Goal: Task Accomplishment & Management: Complete application form

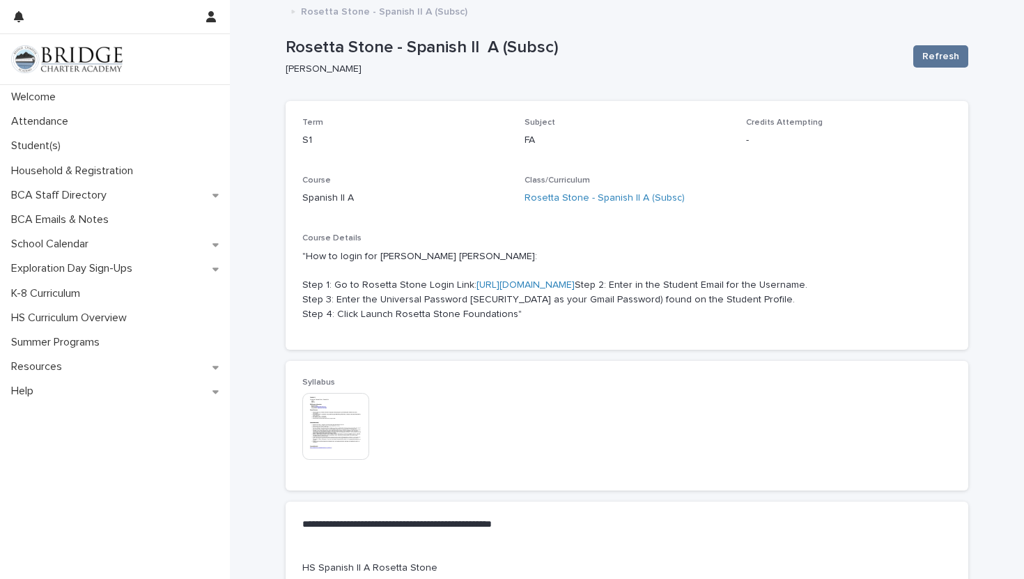
click at [335, 17] on p "Rosetta Stone - Spanish II A (Subsc)" at bounding box center [384, 10] width 167 height 15
click at [292, 10] on icon at bounding box center [293, 11] width 3 height 3
click at [82, 151] on div "Student(s)" at bounding box center [115, 146] width 230 height 24
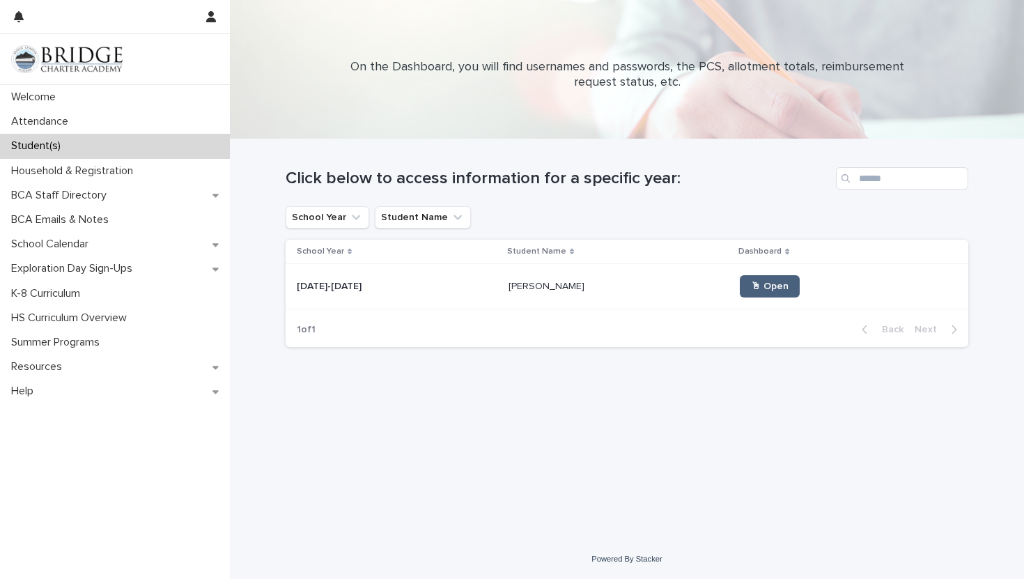
click at [760, 276] on div "🖱 Open" at bounding box center [843, 286] width 206 height 33
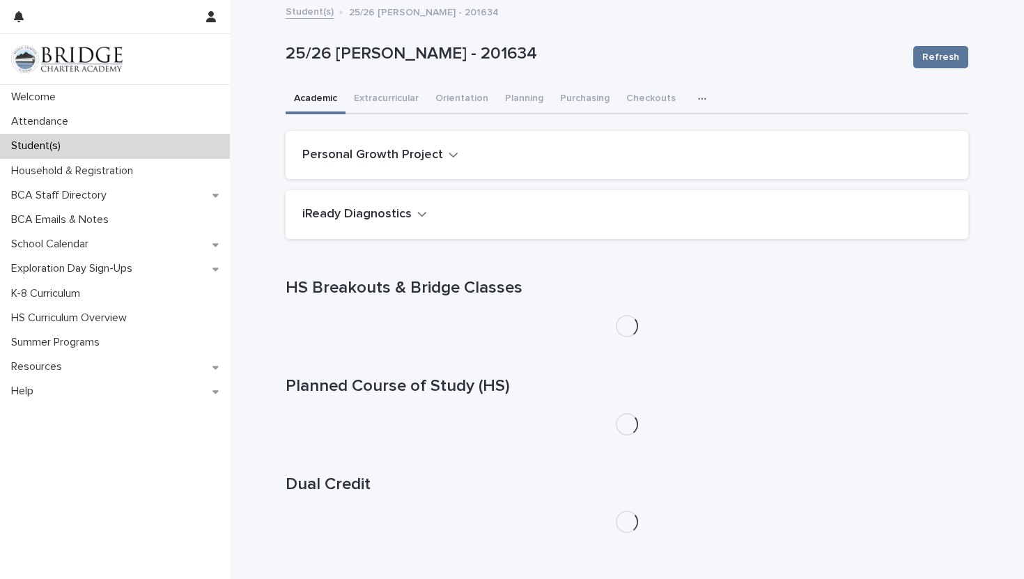
scroll to position [75, 0]
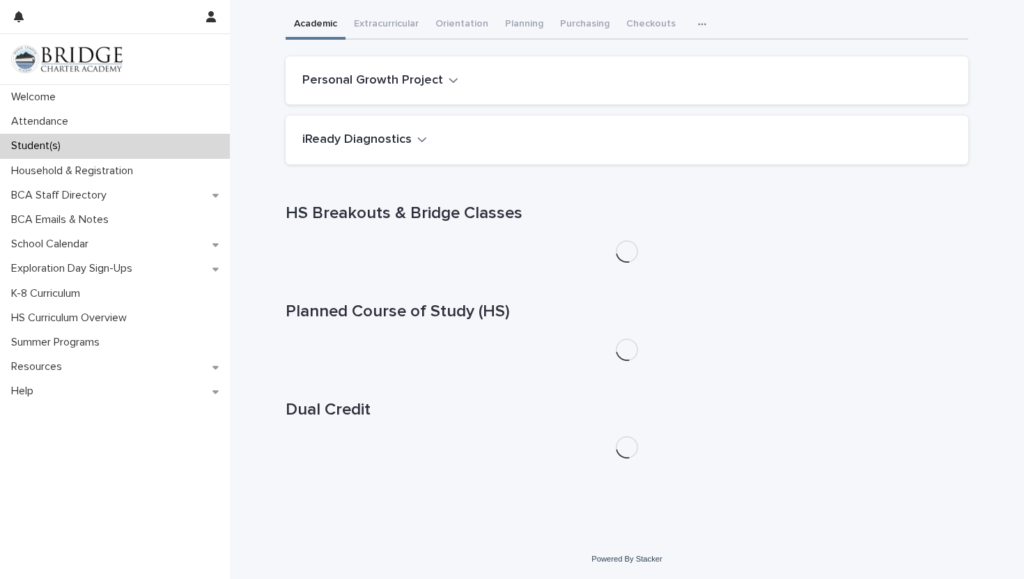
click at [567, 22] on div "**********" at bounding box center [627, 199] width 683 height 544
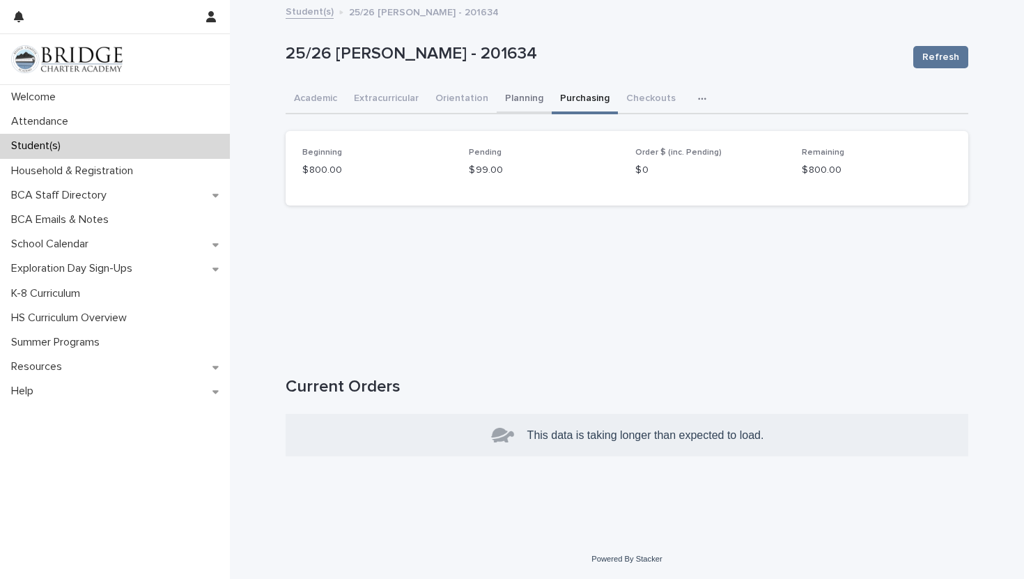
click at [516, 93] on button "Planning" at bounding box center [524, 99] width 55 height 29
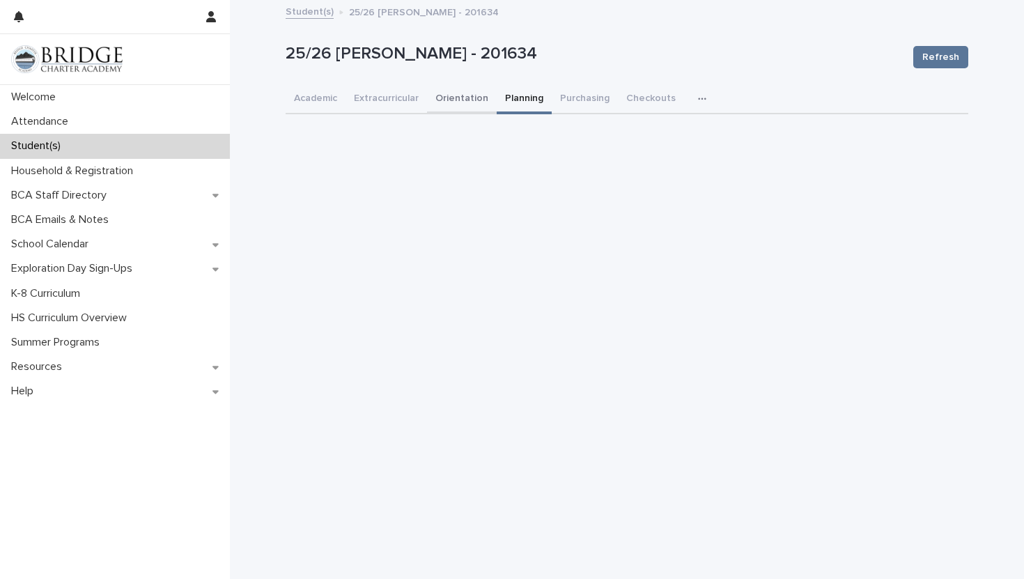
click at [459, 94] on button "Orientation" at bounding box center [462, 99] width 70 height 29
click at [527, 99] on button "Planning" at bounding box center [524, 99] width 55 height 29
click at [456, 93] on button "Orientation" at bounding box center [462, 99] width 70 height 29
click at [698, 96] on icon "button" at bounding box center [702, 99] width 8 height 10
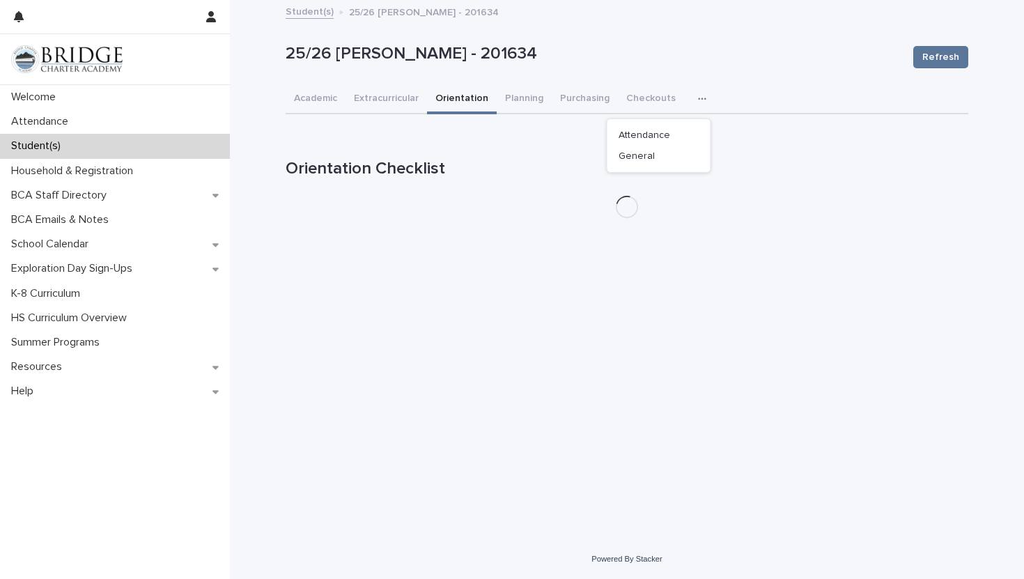
click at [698, 96] on icon "button" at bounding box center [702, 99] width 8 height 10
click at [316, 104] on button "Academic" at bounding box center [316, 99] width 60 height 29
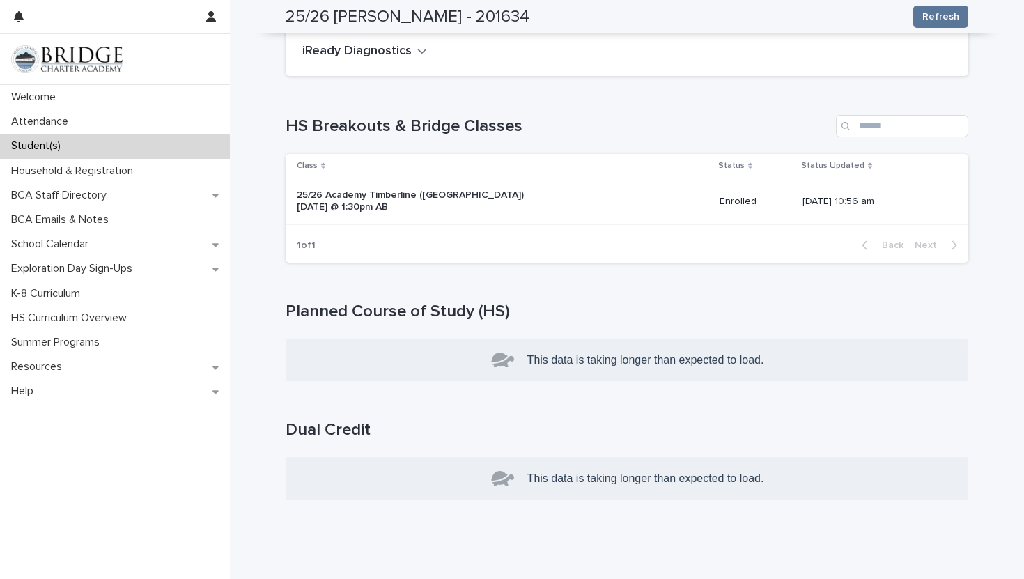
scroll to position [183, 0]
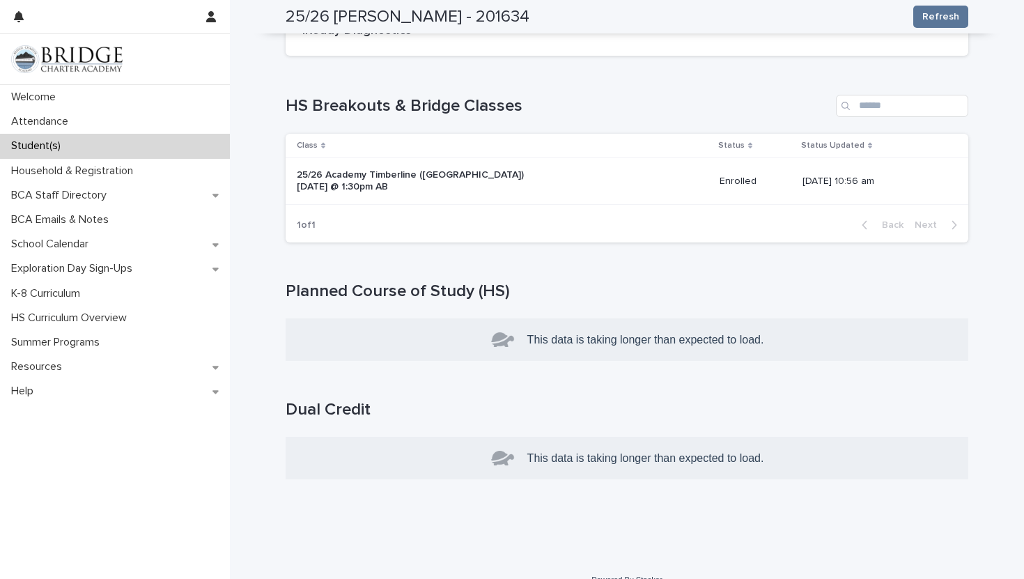
click at [581, 353] on div "This data is taking longer than expected to load." at bounding box center [627, 339] width 683 height 43
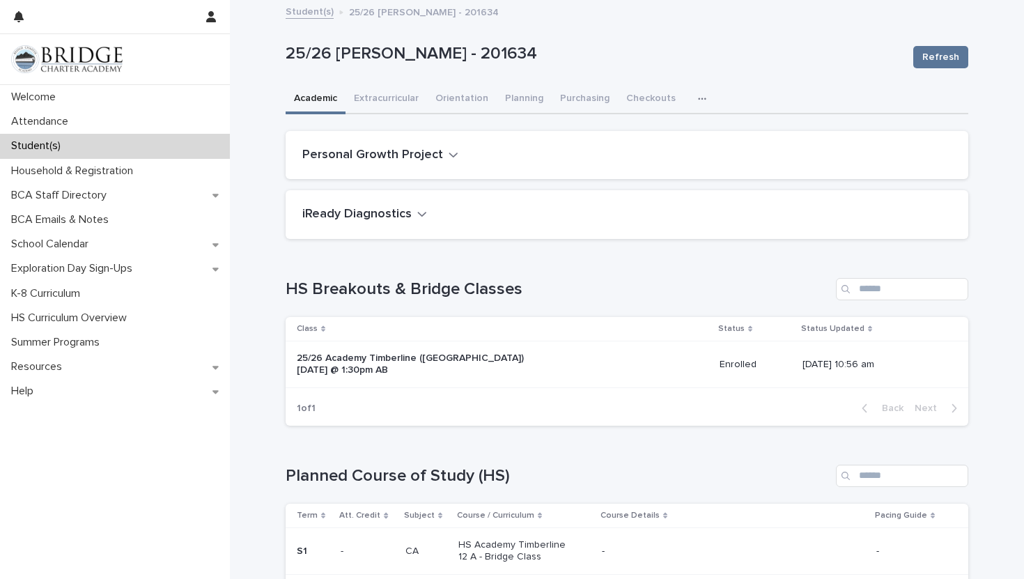
click at [643, 290] on h1 "HS Breakouts & Bridge Classes" at bounding box center [558, 289] width 545 height 20
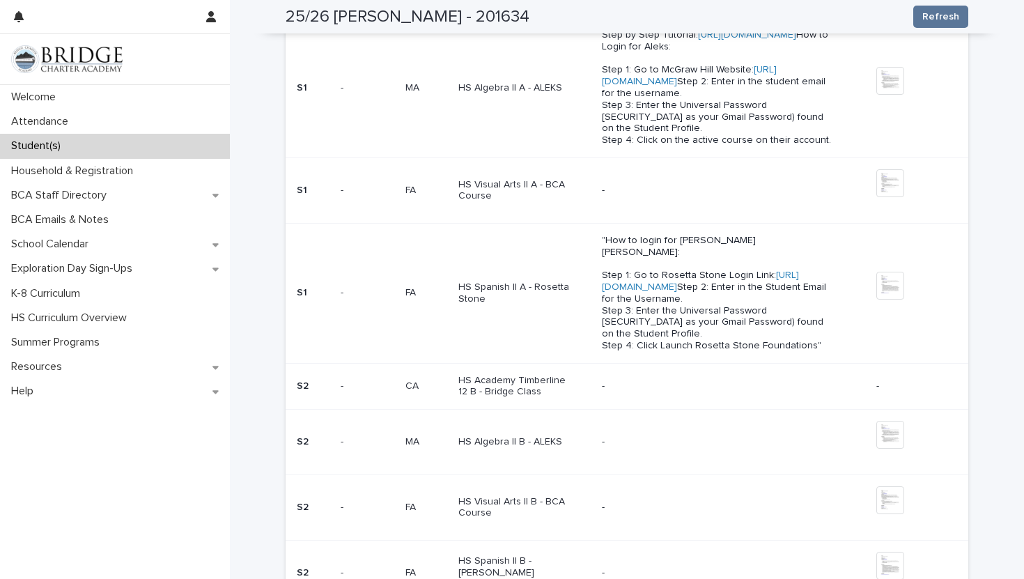
scroll to position [541, 0]
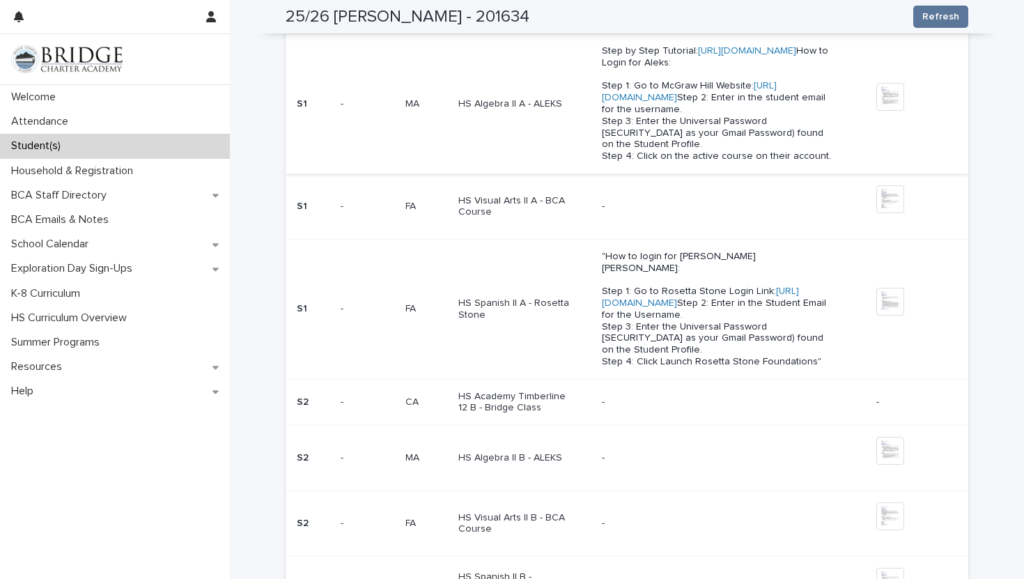
click at [670, 102] on link "[URL][DOMAIN_NAME]" at bounding box center [689, 92] width 175 height 22
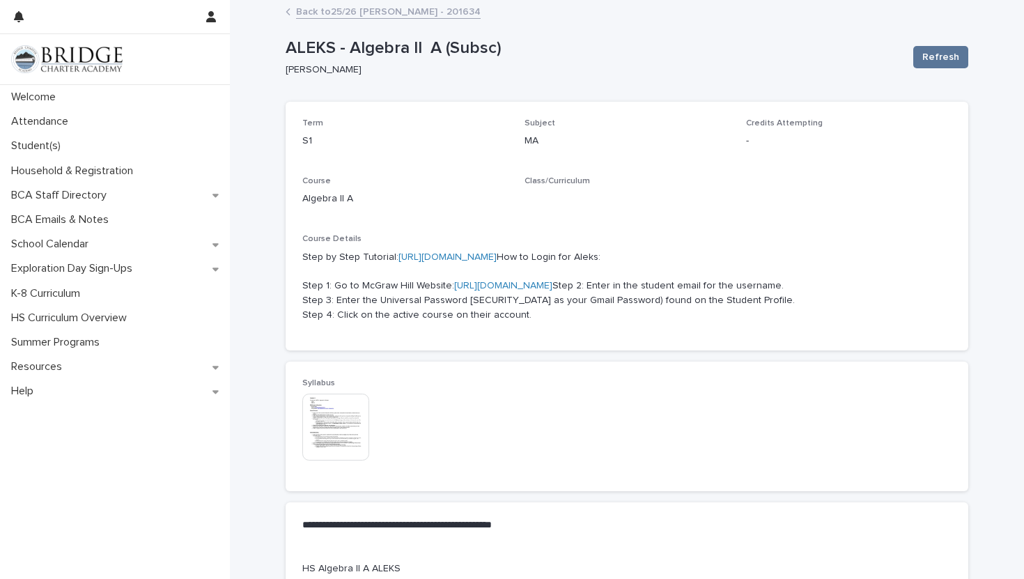
click at [346, 6] on link "Back to 25/26 [PERSON_NAME] - 201634" at bounding box center [388, 11] width 185 height 16
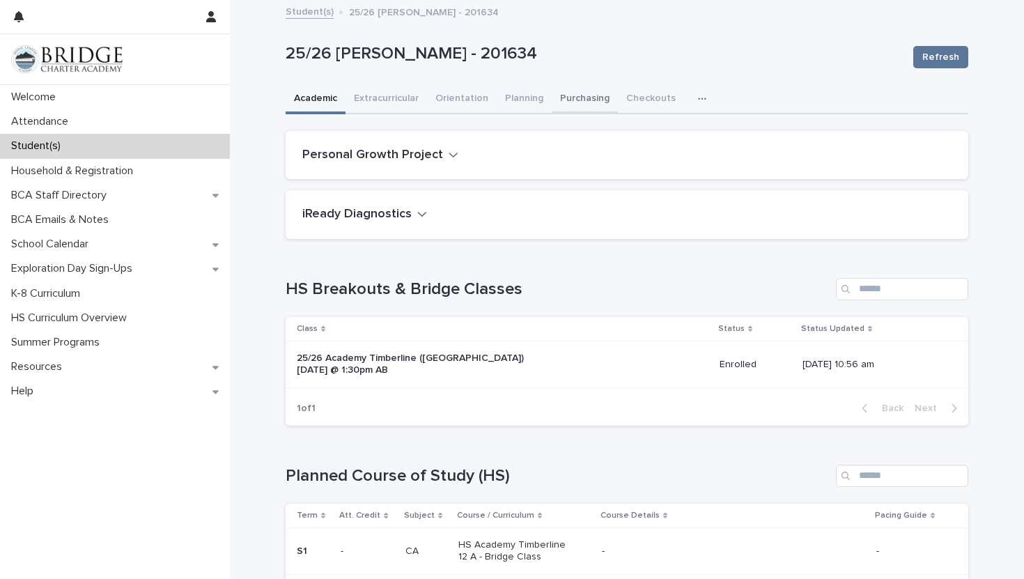
click at [592, 101] on button "Purchasing" at bounding box center [585, 99] width 66 height 29
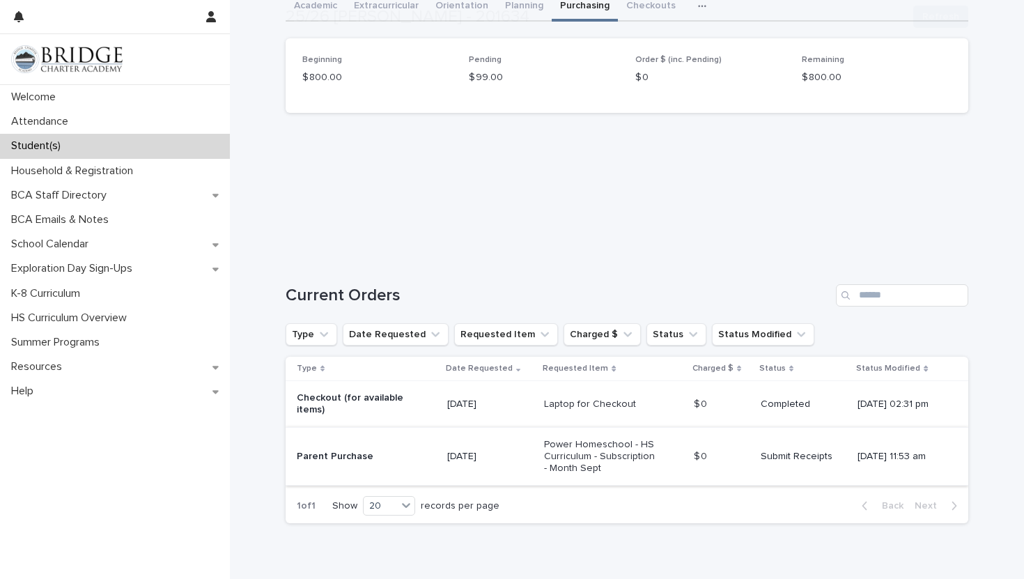
scroll to position [129, 0]
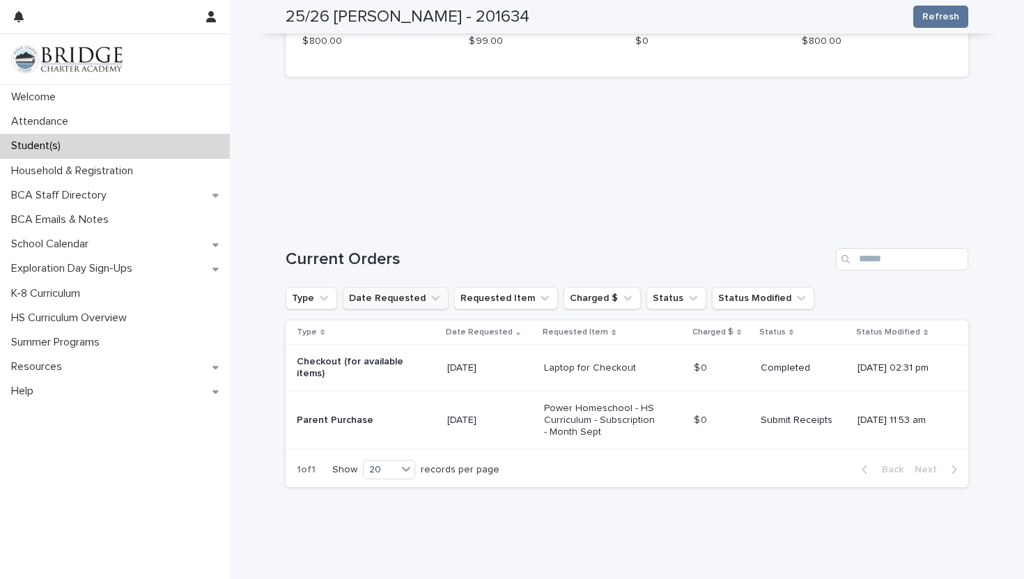
click at [415, 300] on button "Date Requested" at bounding box center [396, 298] width 106 height 22
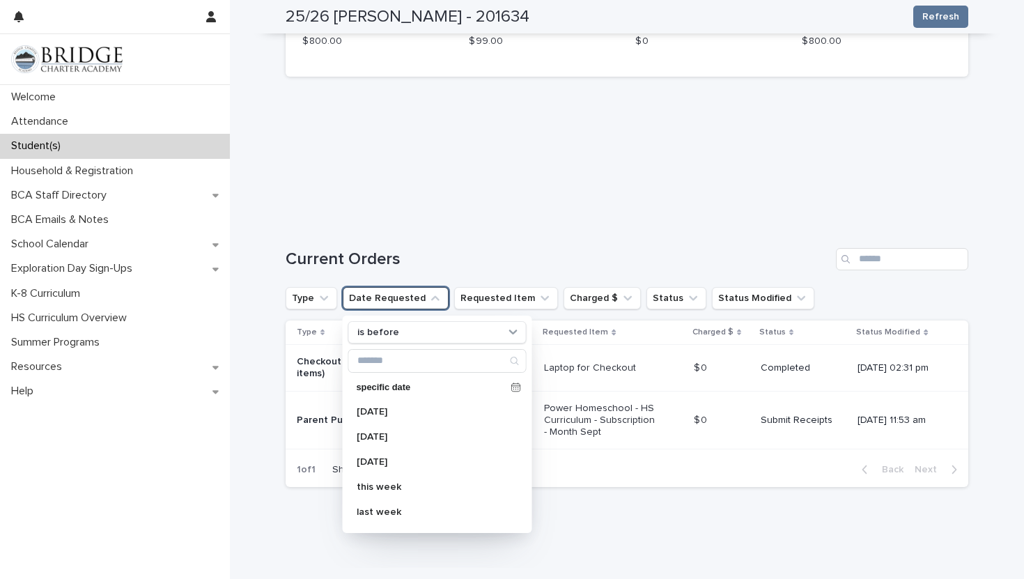
click at [415, 299] on button "Date Requested" at bounding box center [396, 298] width 106 height 22
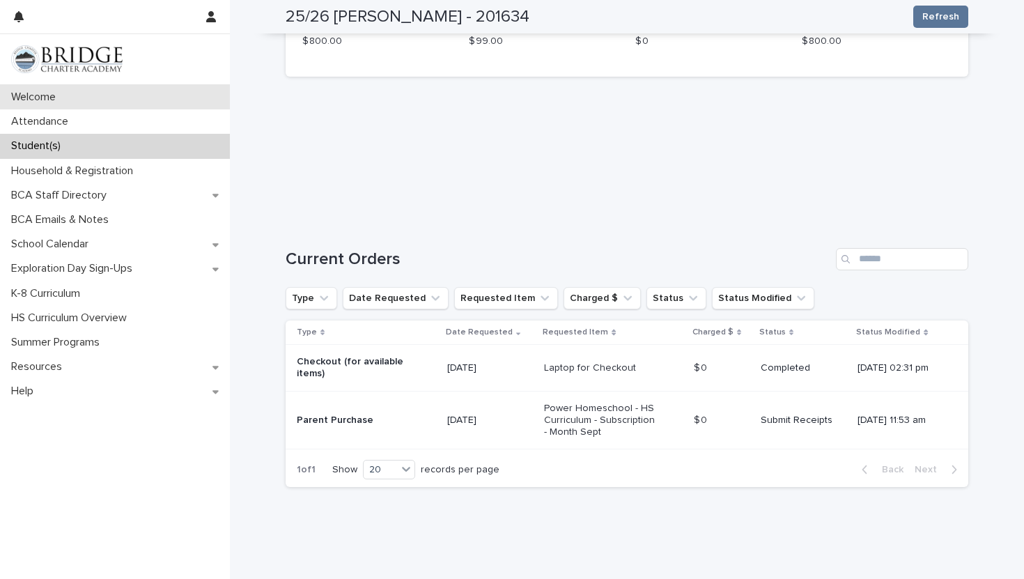
click at [105, 105] on div "Welcome" at bounding box center [115, 97] width 230 height 24
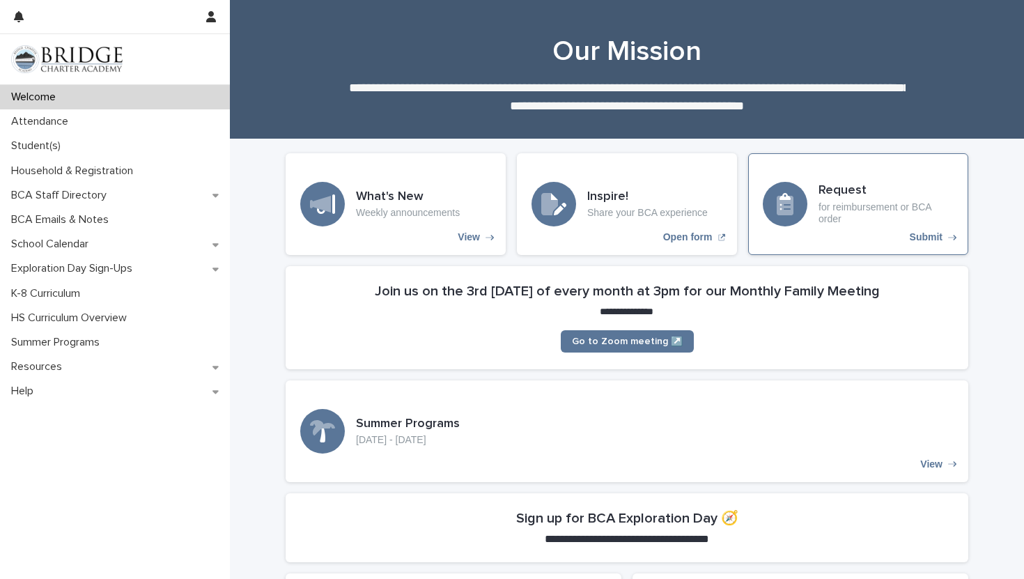
click at [836, 240] on p "Submit" at bounding box center [926, 237] width 33 height 12
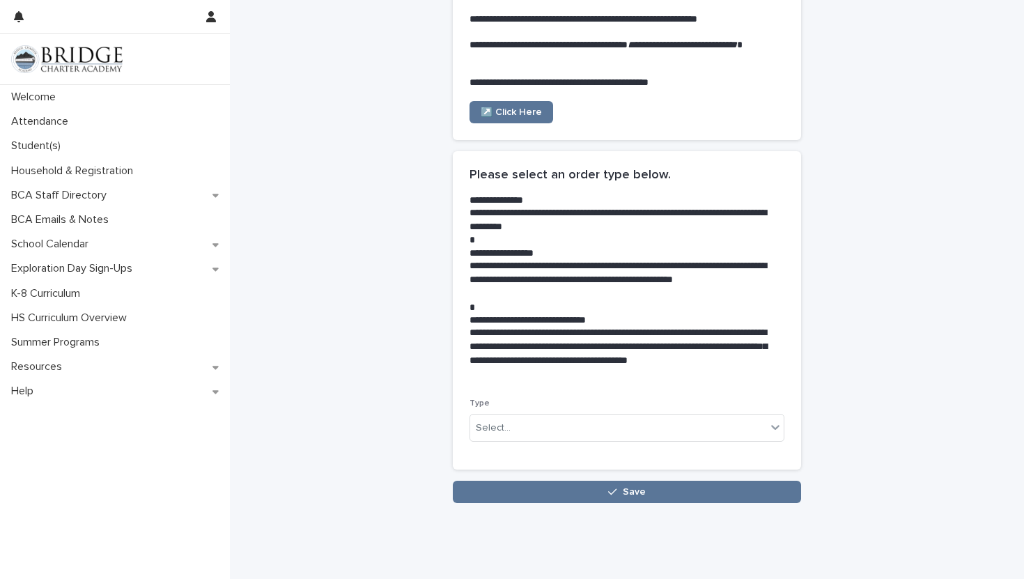
scroll to position [179, 0]
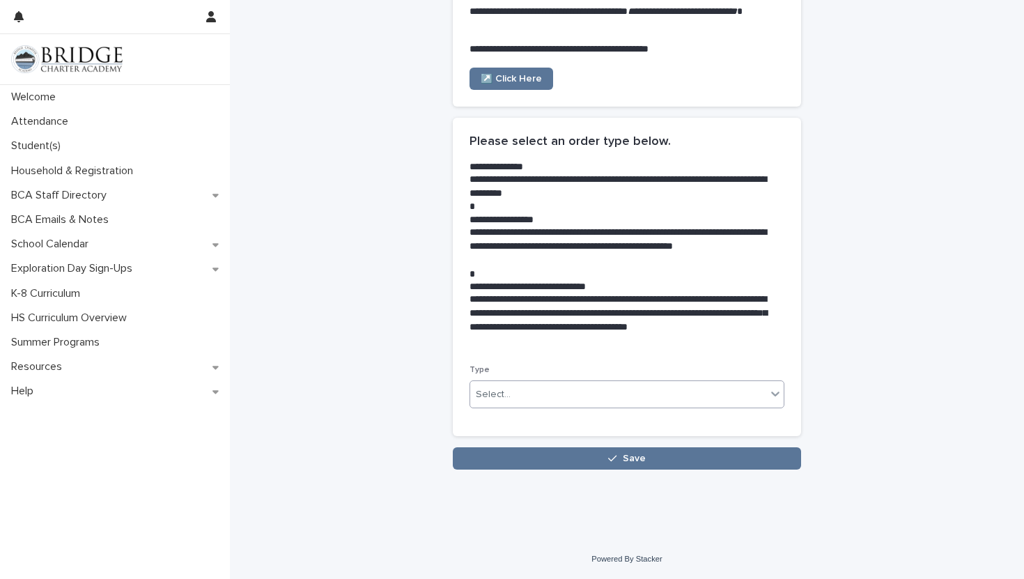
click at [631, 399] on div "Select..." at bounding box center [618, 394] width 296 height 23
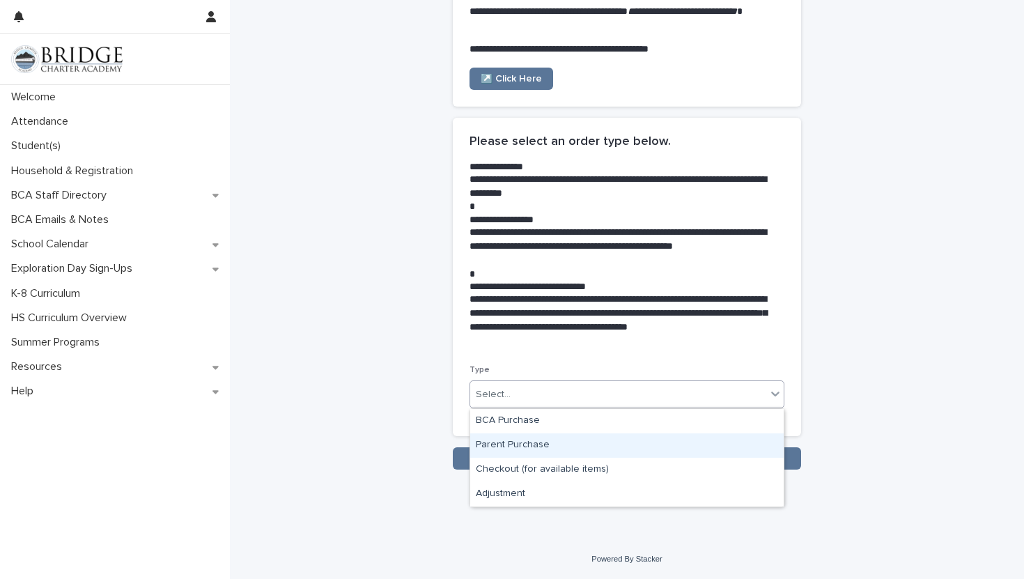
click at [578, 447] on div "Parent Purchase" at bounding box center [627, 445] width 314 height 24
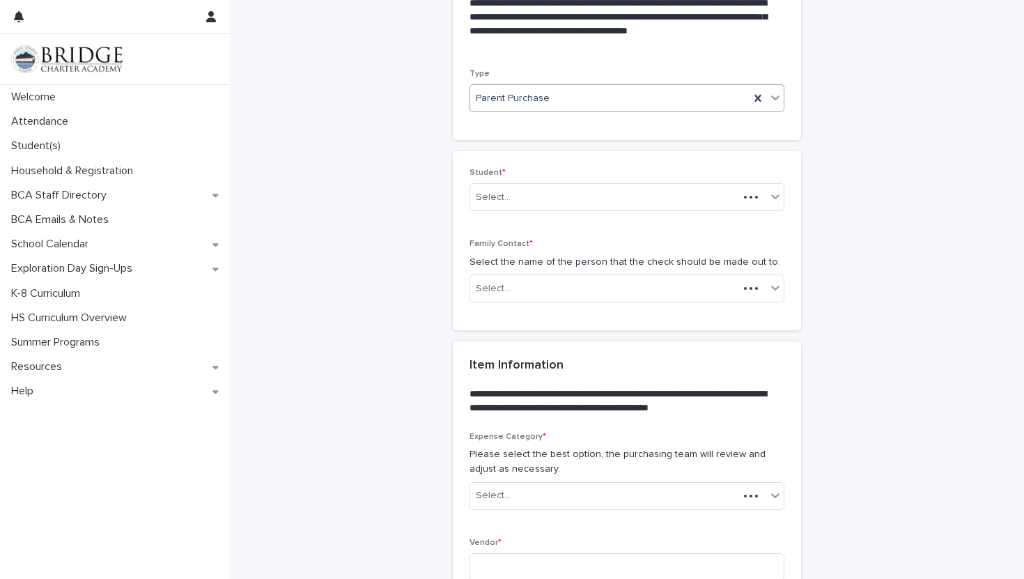
scroll to position [0, 0]
